Goal: Task Accomplishment & Management: Complete application form

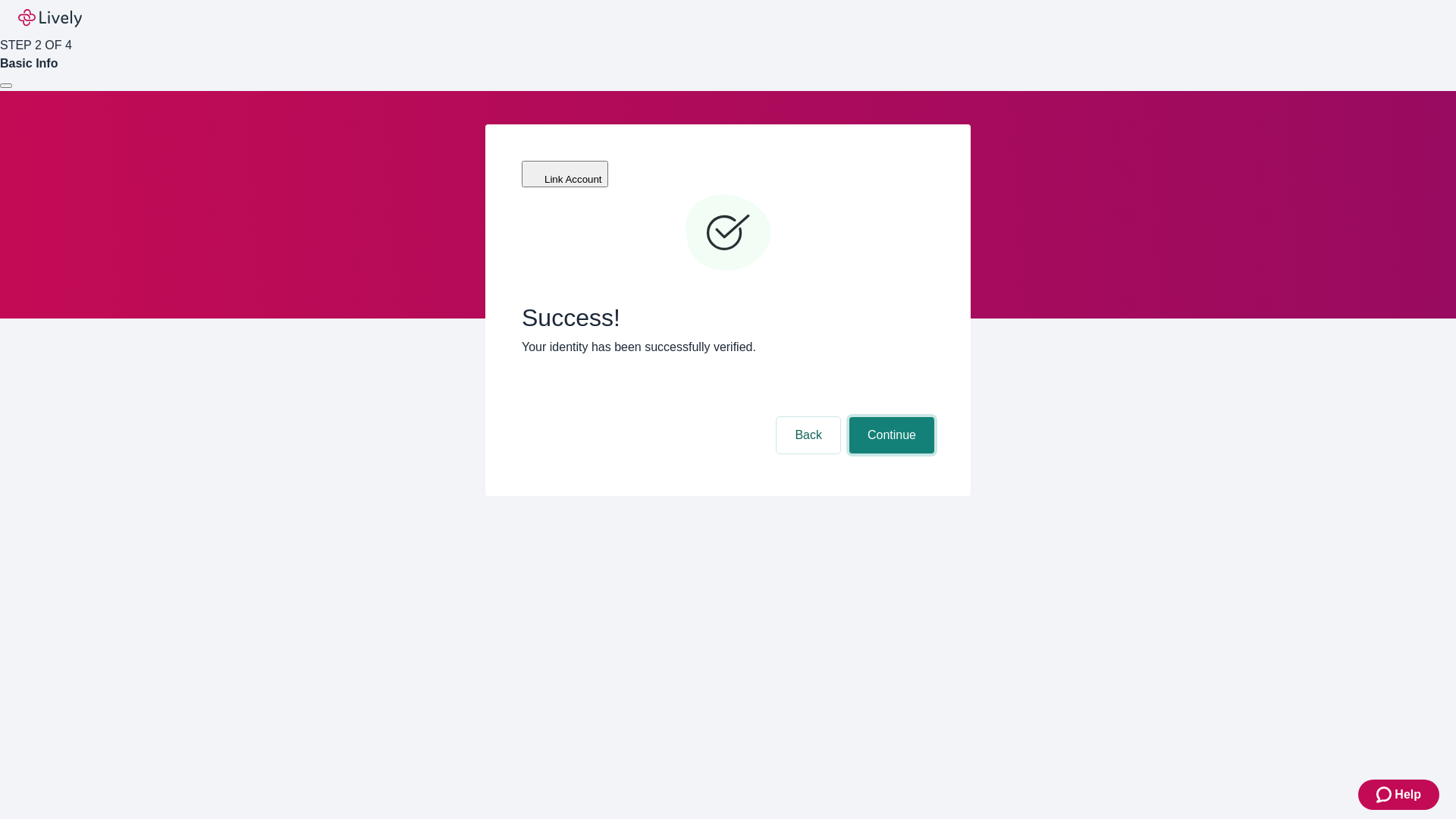
click at [889, 417] on button "Continue" at bounding box center [892, 435] width 85 height 37
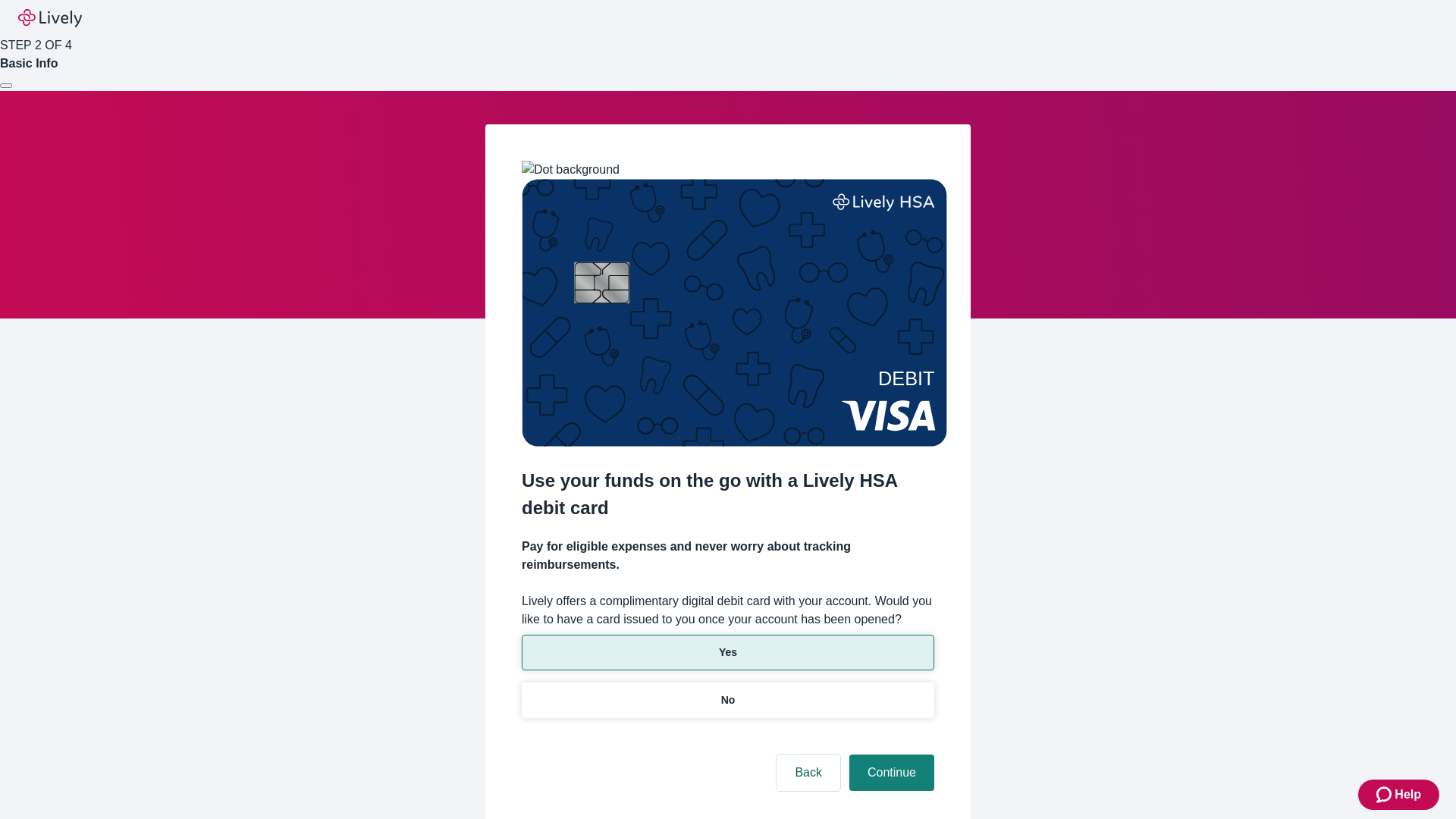
click at [728, 644] on p "Yes" at bounding box center [728, 652] width 18 height 16
click at [889, 755] on button "Continue" at bounding box center [892, 773] width 85 height 37
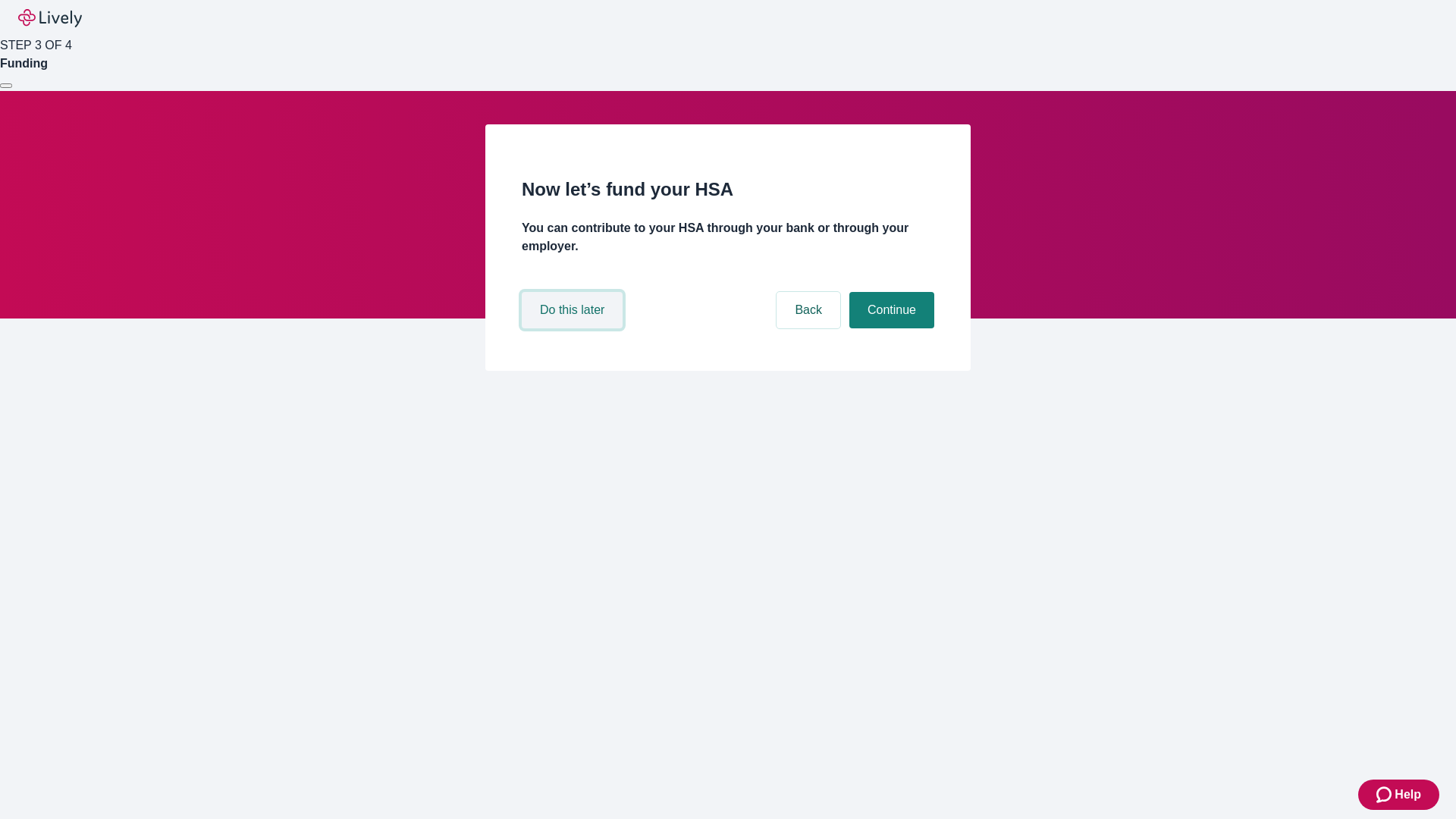
click at [574, 329] on button "Do this later" at bounding box center [572, 310] width 101 height 37
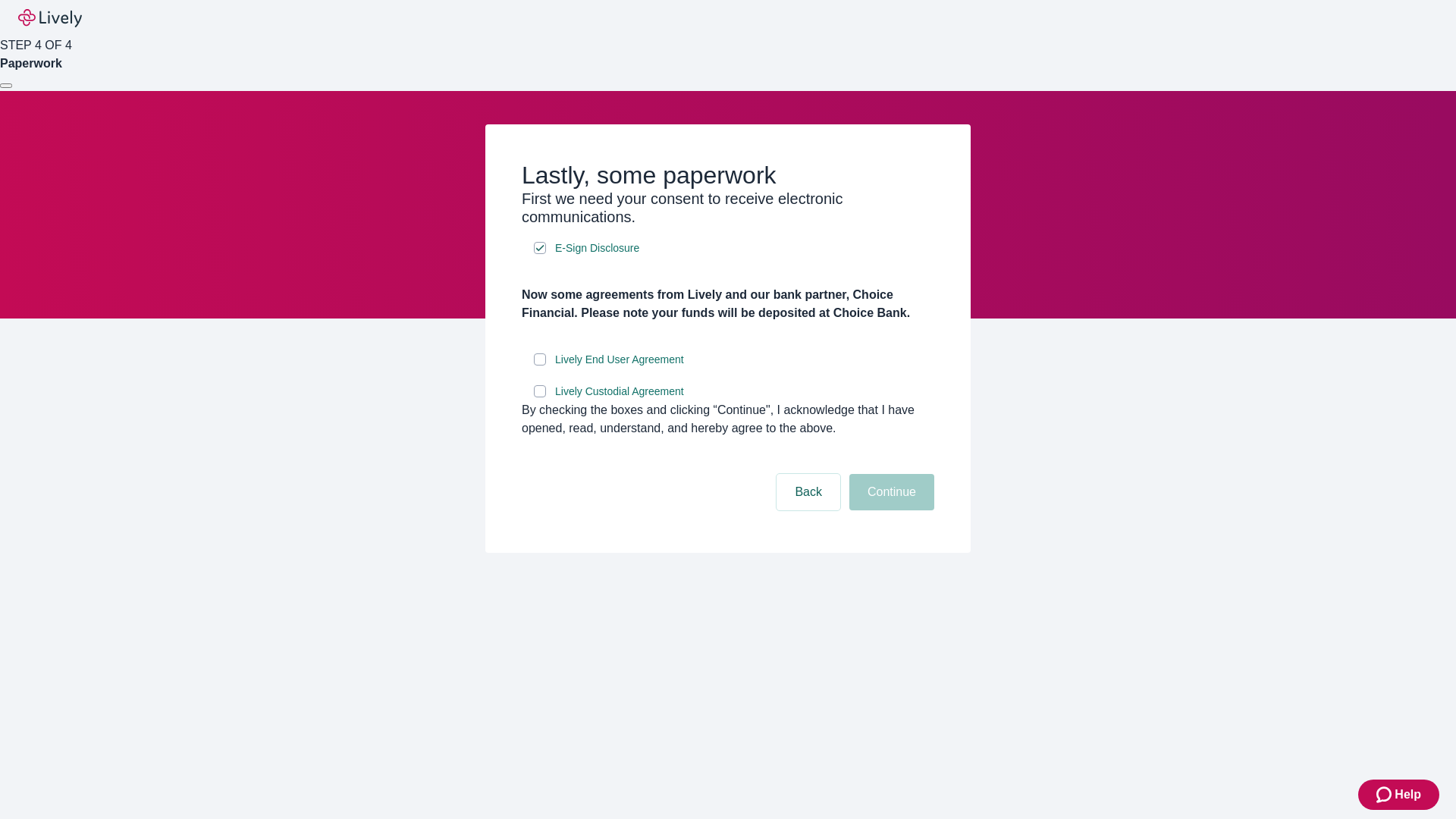
click at [540, 366] on input "Lively End User Agreement" at bounding box center [540, 359] width 12 height 12
checkbox input "true"
click at [540, 398] on input "Lively Custodial Agreement" at bounding box center [540, 391] width 12 height 12
checkbox input "true"
click at [889, 510] on button "Continue" at bounding box center [892, 492] width 85 height 37
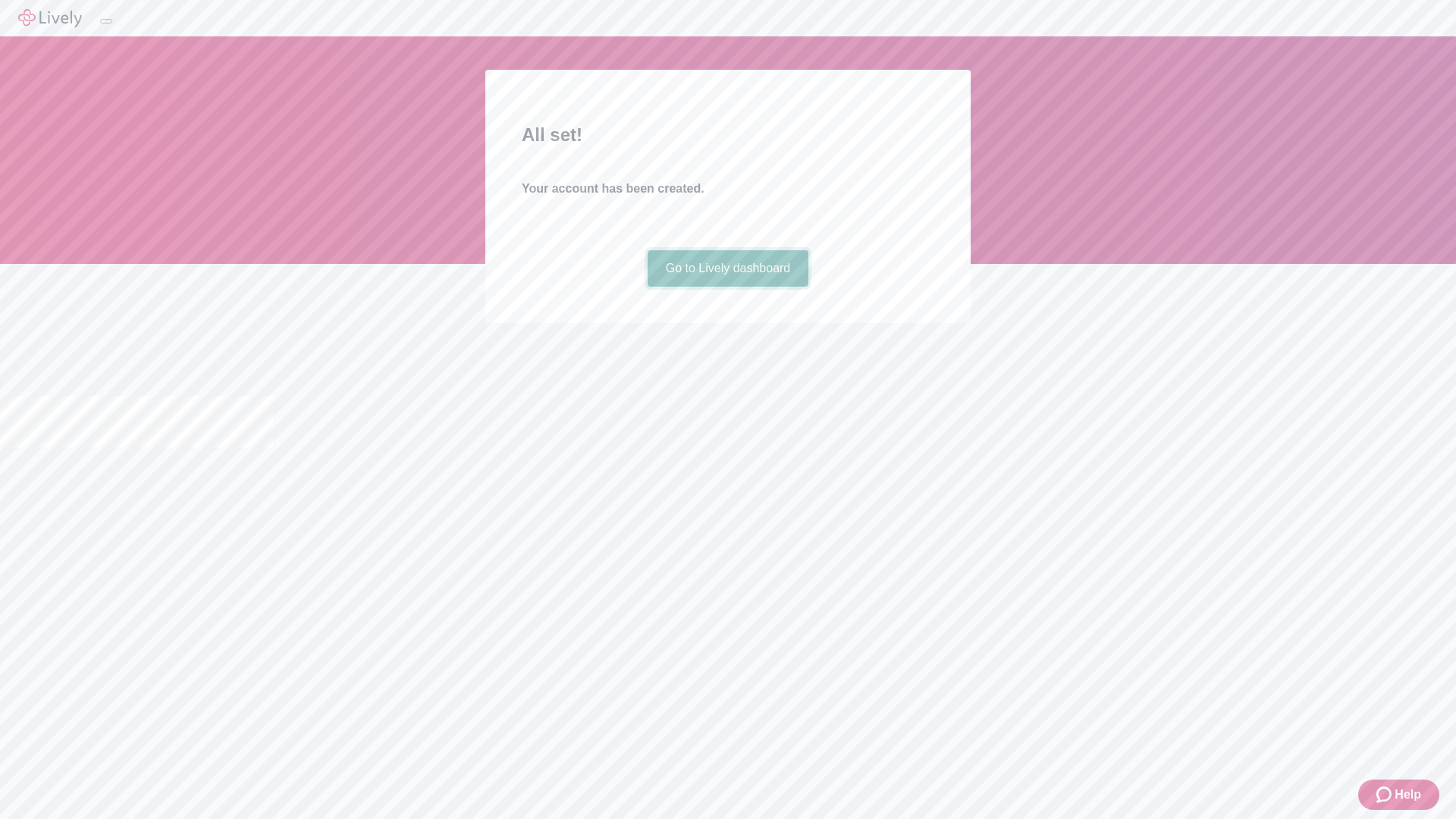
click at [728, 286] on link "Go to Lively dashboard" at bounding box center [728, 268] width 162 height 37
